Goal: Information Seeking & Learning: Check status

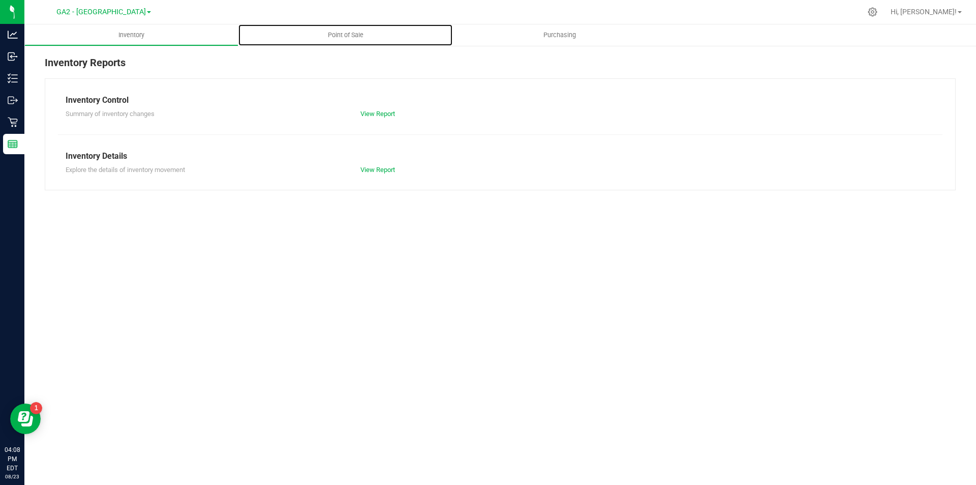
click at [343, 29] on uib-tab-heading "Point of Sale" at bounding box center [345, 34] width 214 height 21
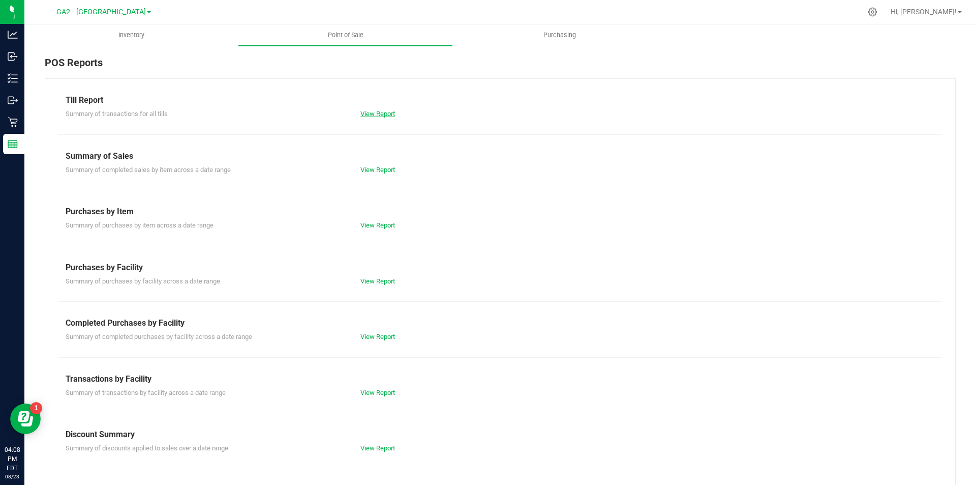
click at [371, 115] on link "View Report" at bounding box center [377, 114] width 35 height 8
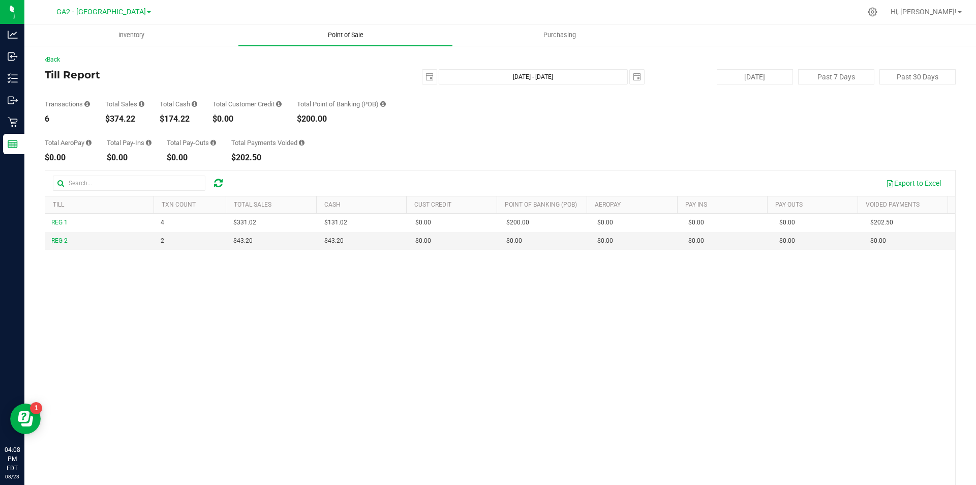
click at [343, 37] on span "Point of Sale" at bounding box center [345, 35] width 63 height 9
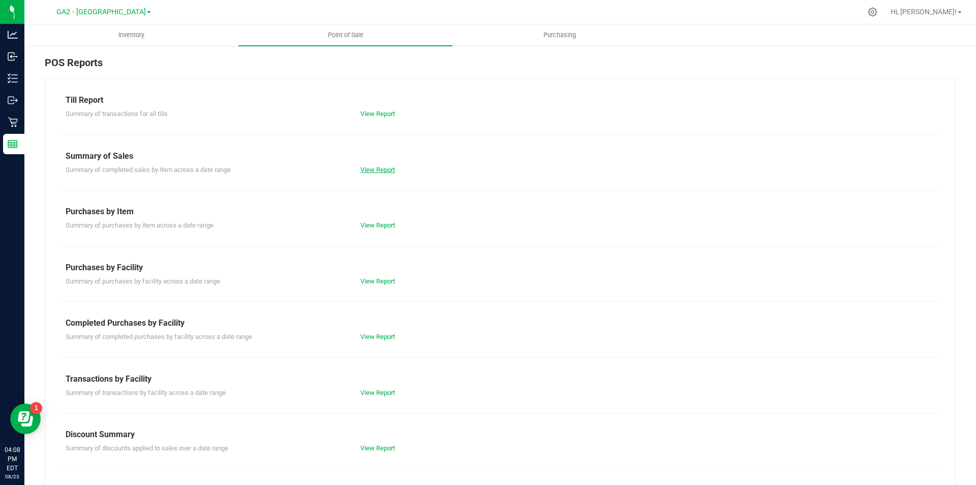
click at [378, 170] on link "View Report" at bounding box center [377, 170] width 35 height 8
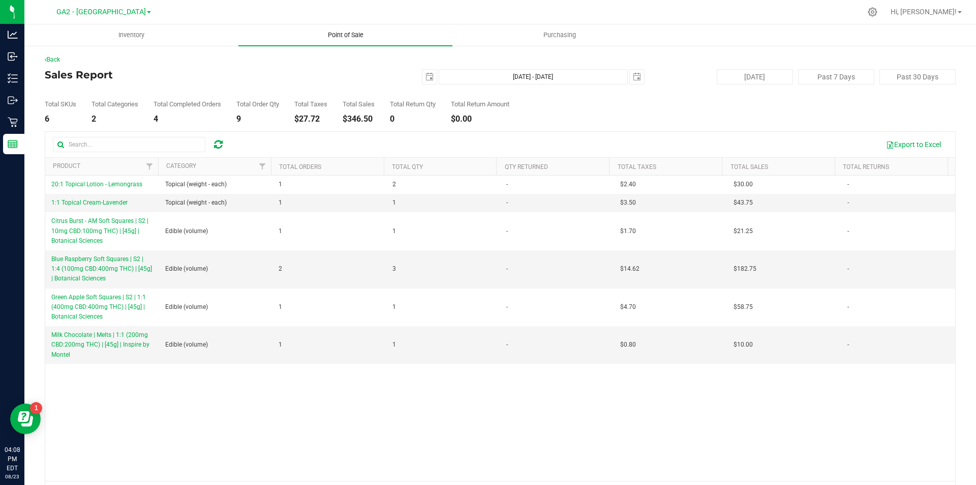
click at [351, 34] on span "Point of Sale" at bounding box center [345, 35] width 63 height 9
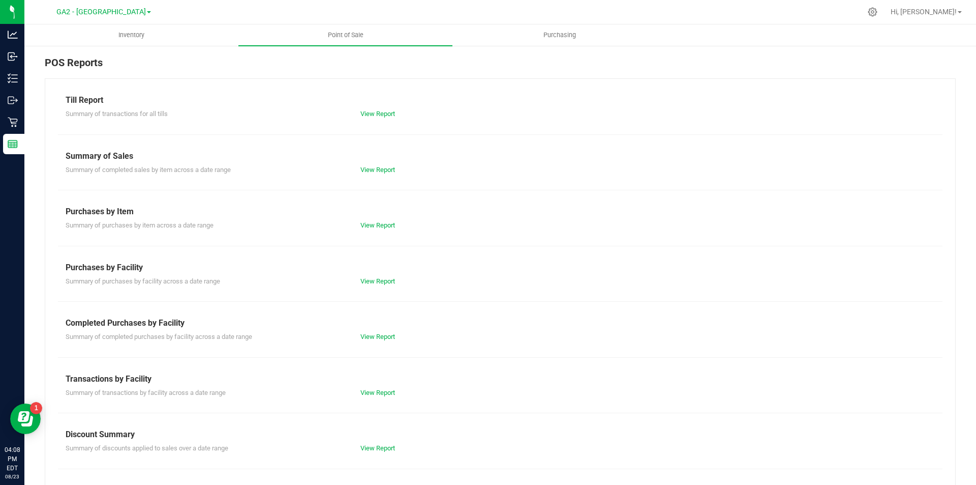
click at [372, 117] on div "View Report" at bounding box center [500, 114] width 295 height 10
click at [372, 116] on link "View Report" at bounding box center [377, 114] width 35 height 8
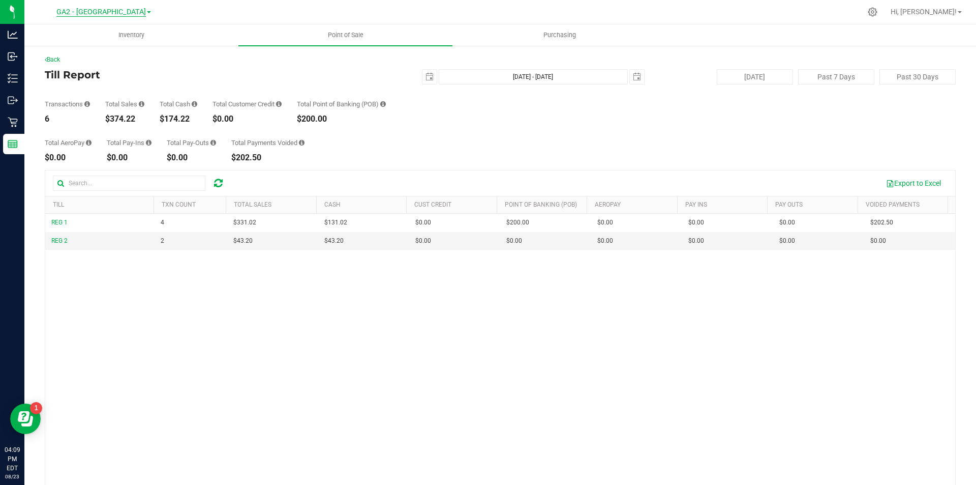
click at [108, 11] on span "GA2 - [GEOGRAPHIC_DATA]" at bounding box center [100, 12] width 89 height 9
click at [105, 36] on link "GA1 - [PERSON_NAME]" at bounding box center [103, 36] width 148 height 14
click at [120, 11] on span "GA1 - [PERSON_NAME]" at bounding box center [102, 12] width 76 height 9
click at [93, 60] on link "GA3 - Marietta" at bounding box center [103, 63] width 148 height 14
click at [116, 8] on span "GA3 - Marietta" at bounding box center [101, 12] width 48 height 9
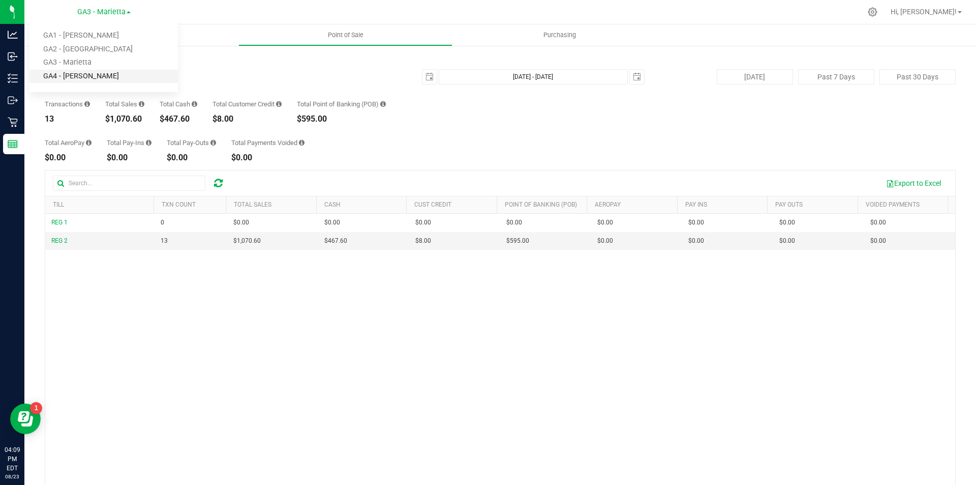
click at [92, 78] on link "GA4 - [PERSON_NAME]" at bounding box center [103, 77] width 148 height 14
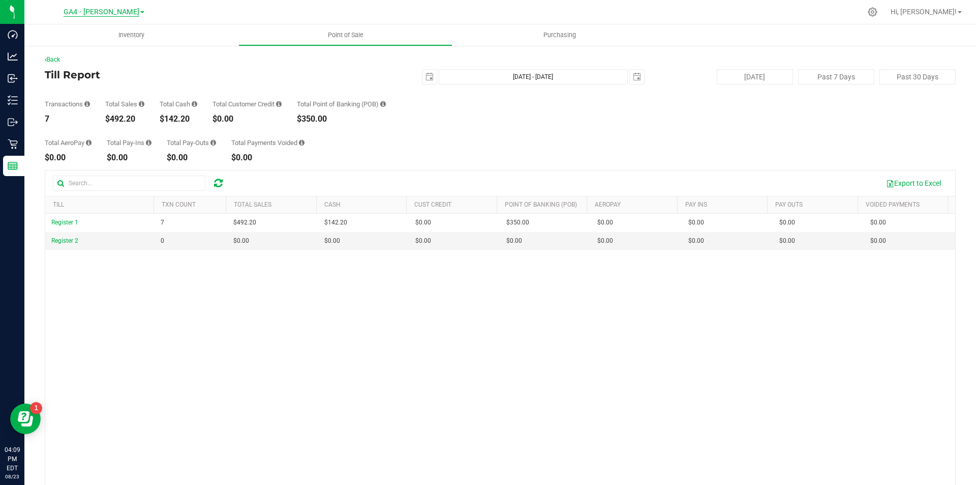
click at [117, 12] on span "GA4 - [PERSON_NAME]" at bounding box center [102, 12] width 76 height 9
click at [103, 38] on link "GA1 - [PERSON_NAME]" at bounding box center [103, 36] width 148 height 14
click at [119, 14] on span "GA1 - [PERSON_NAME]" at bounding box center [102, 12] width 76 height 9
click at [94, 76] on link "GA4 - [PERSON_NAME]" at bounding box center [103, 77] width 148 height 14
click at [116, 12] on span "GA4 - [PERSON_NAME]" at bounding box center [102, 12] width 76 height 9
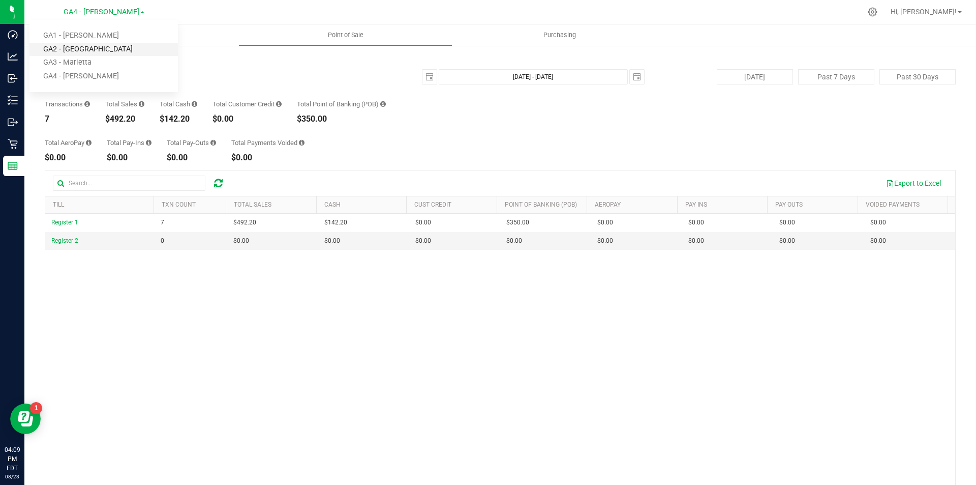
click at [89, 45] on link "GA2 - [GEOGRAPHIC_DATA]" at bounding box center [103, 50] width 148 height 14
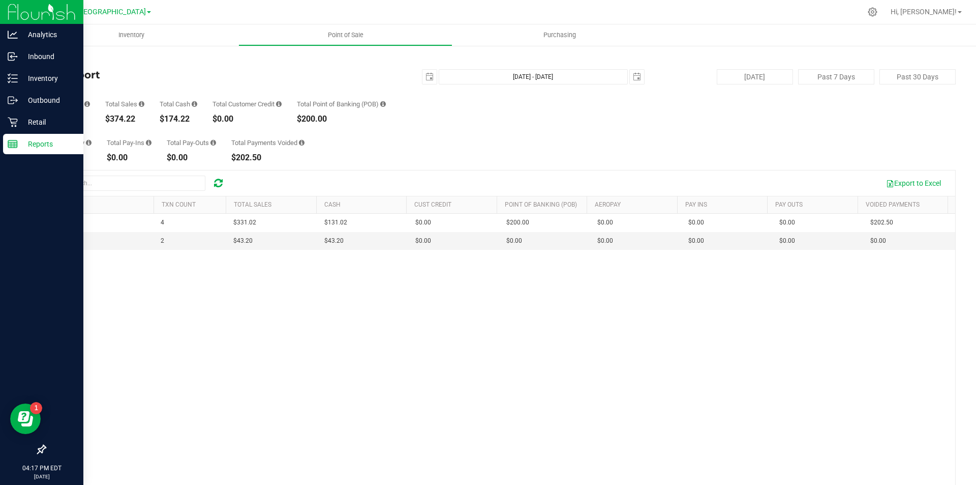
click at [17, 146] on line at bounding box center [12, 146] width 9 height 0
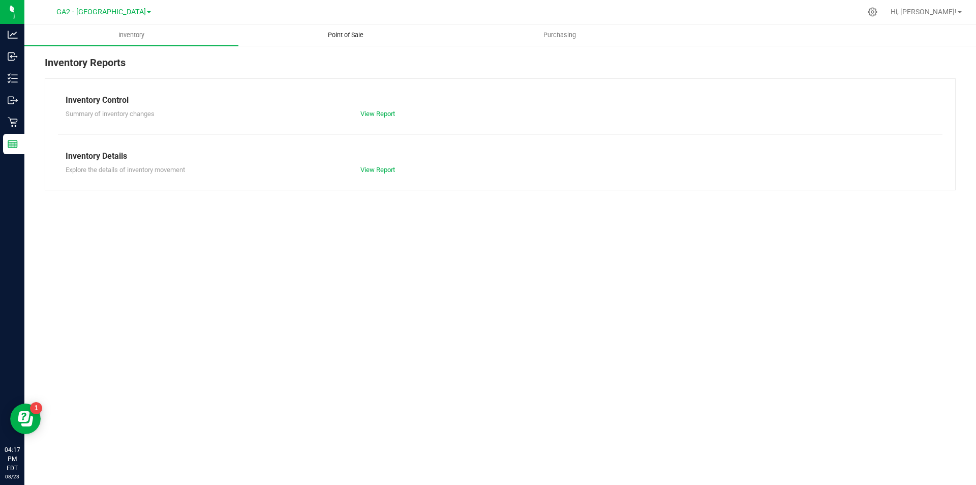
click at [332, 40] on uib-tab-heading "Point of Sale" at bounding box center [345, 35] width 213 height 20
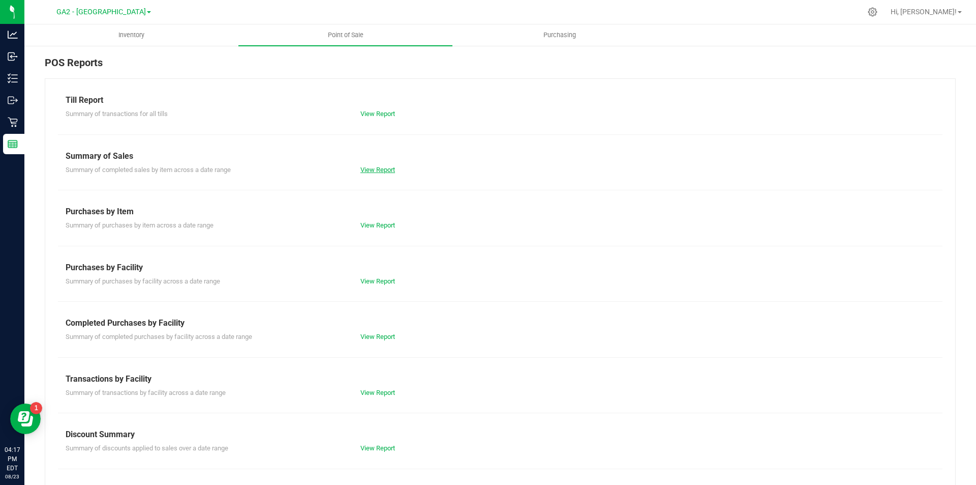
click at [365, 169] on link "View Report" at bounding box center [377, 170] width 35 height 8
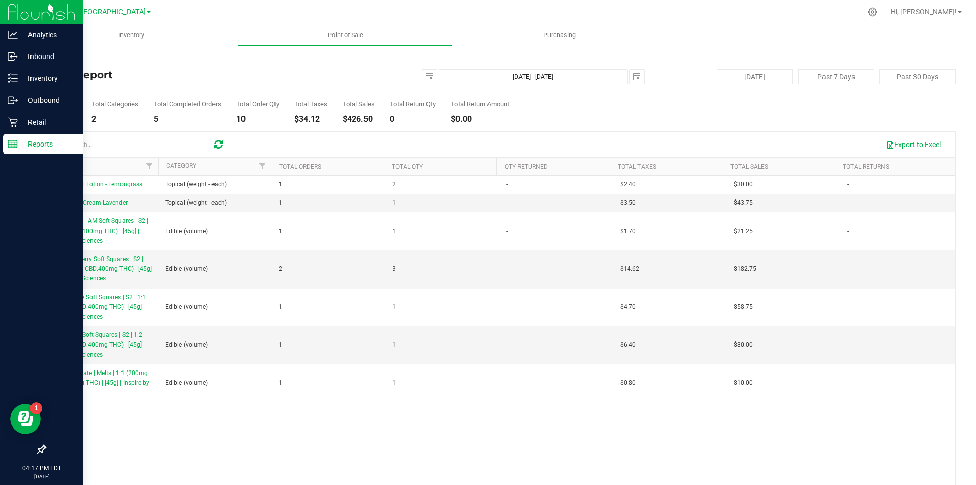
click at [21, 142] on p "Reports" at bounding box center [48, 144] width 61 height 12
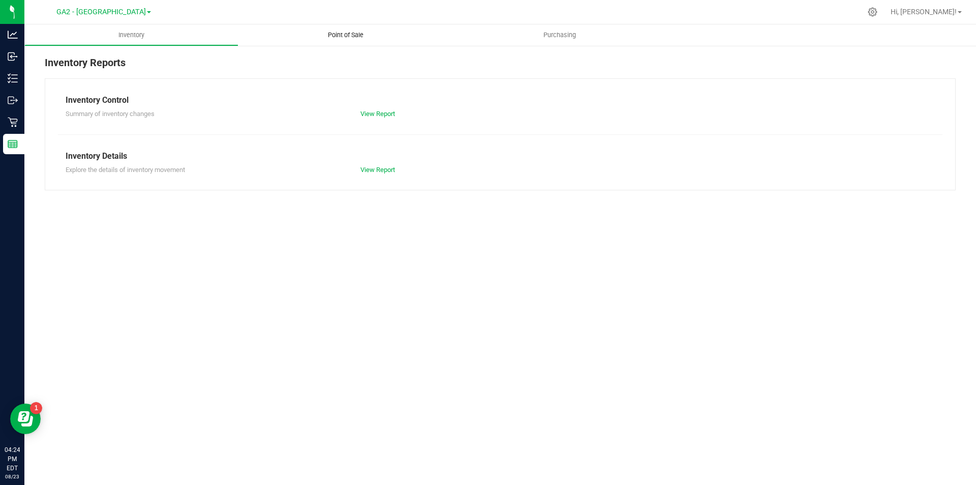
click at [329, 36] on span "Point of Sale" at bounding box center [345, 35] width 63 height 9
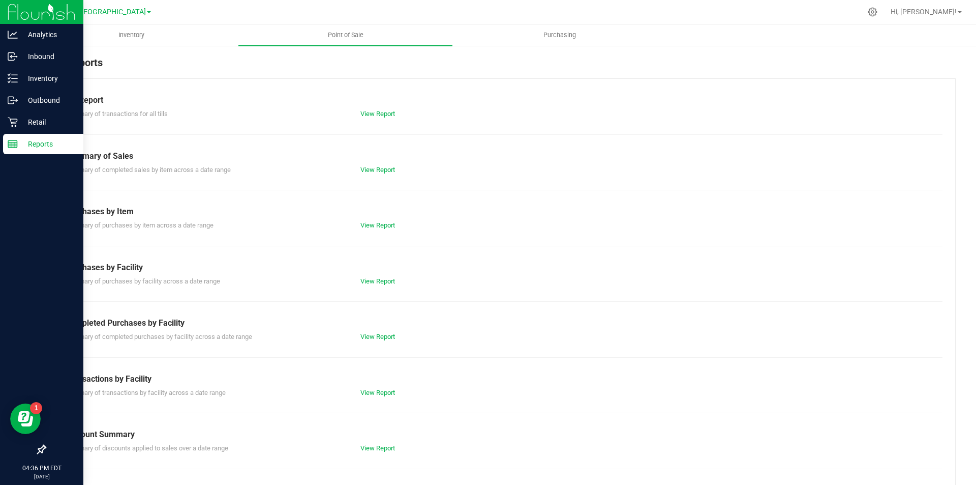
click at [29, 145] on p "Reports" at bounding box center [48, 144] width 61 height 12
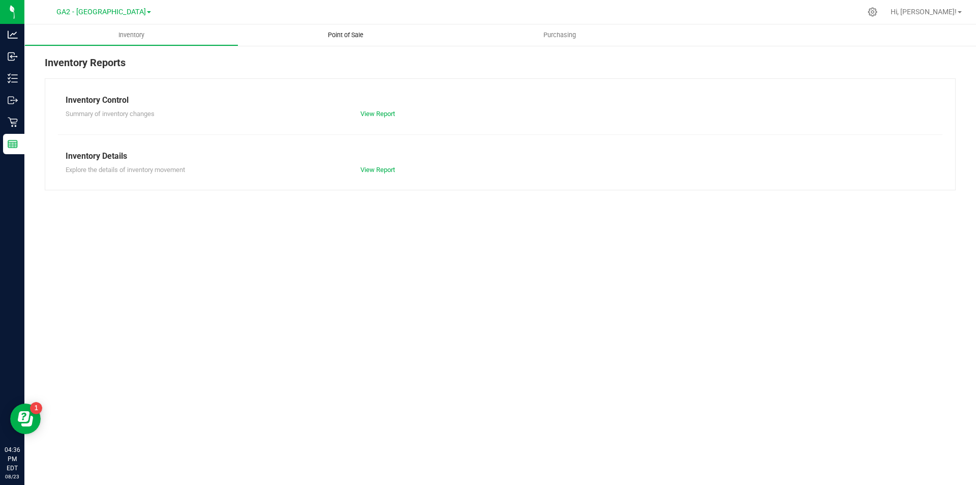
click at [332, 39] on span "Point of Sale" at bounding box center [345, 35] width 63 height 9
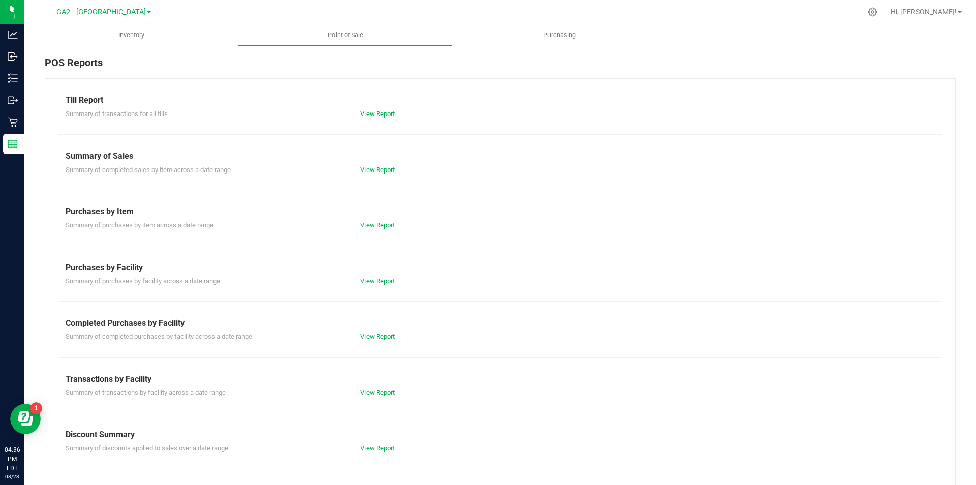
click at [383, 170] on link "View Report" at bounding box center [377, 170] width 35 height 8
